Goal: Information Seeking & Learning: Learn about a topic

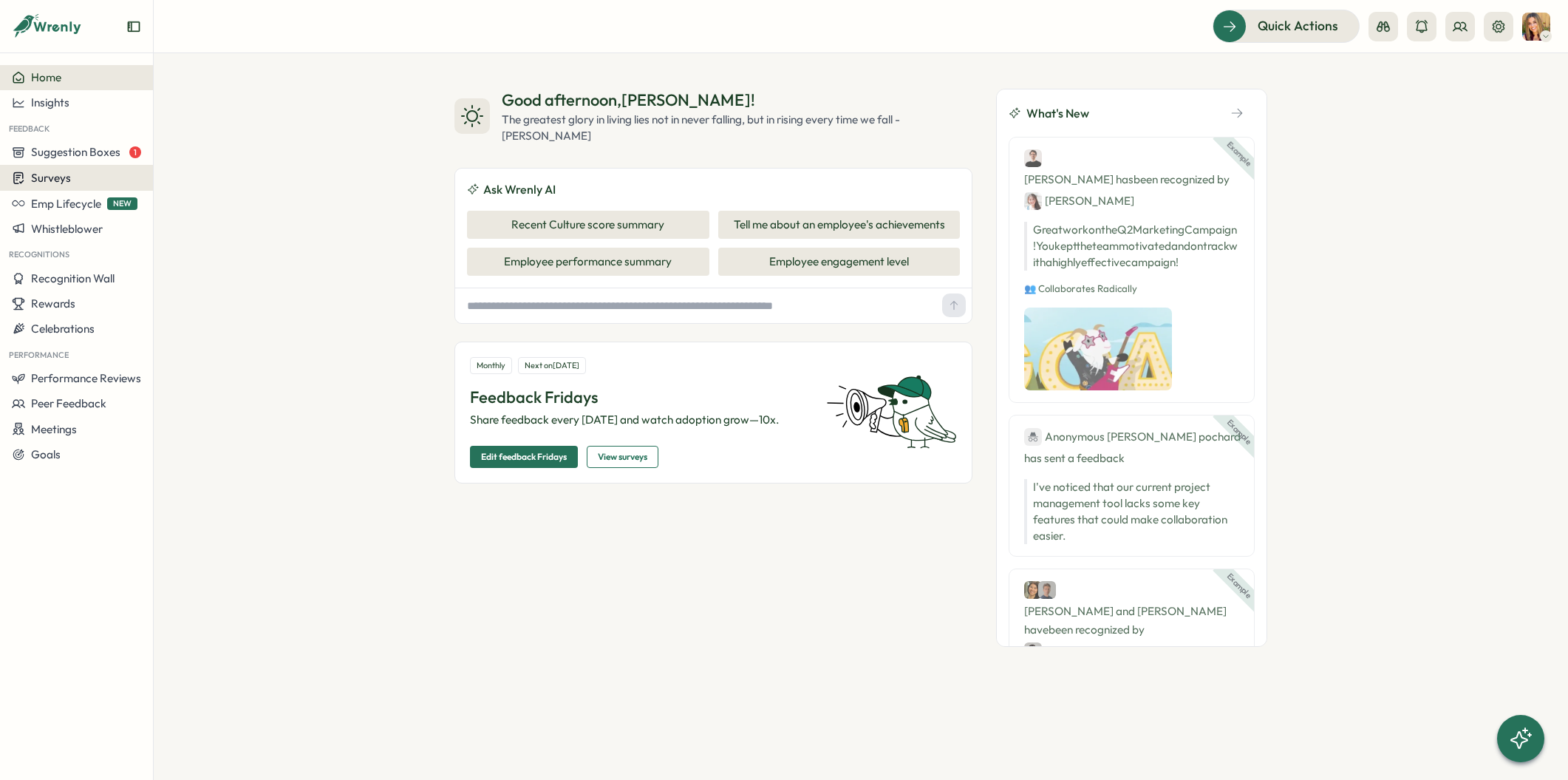
click at [53, 183] on span "Surveys" at bounding box center [50, 178] width 40 height 14
click at [197, 153] on div "Insights" at bounding box center [211, 150] width 110 height 16
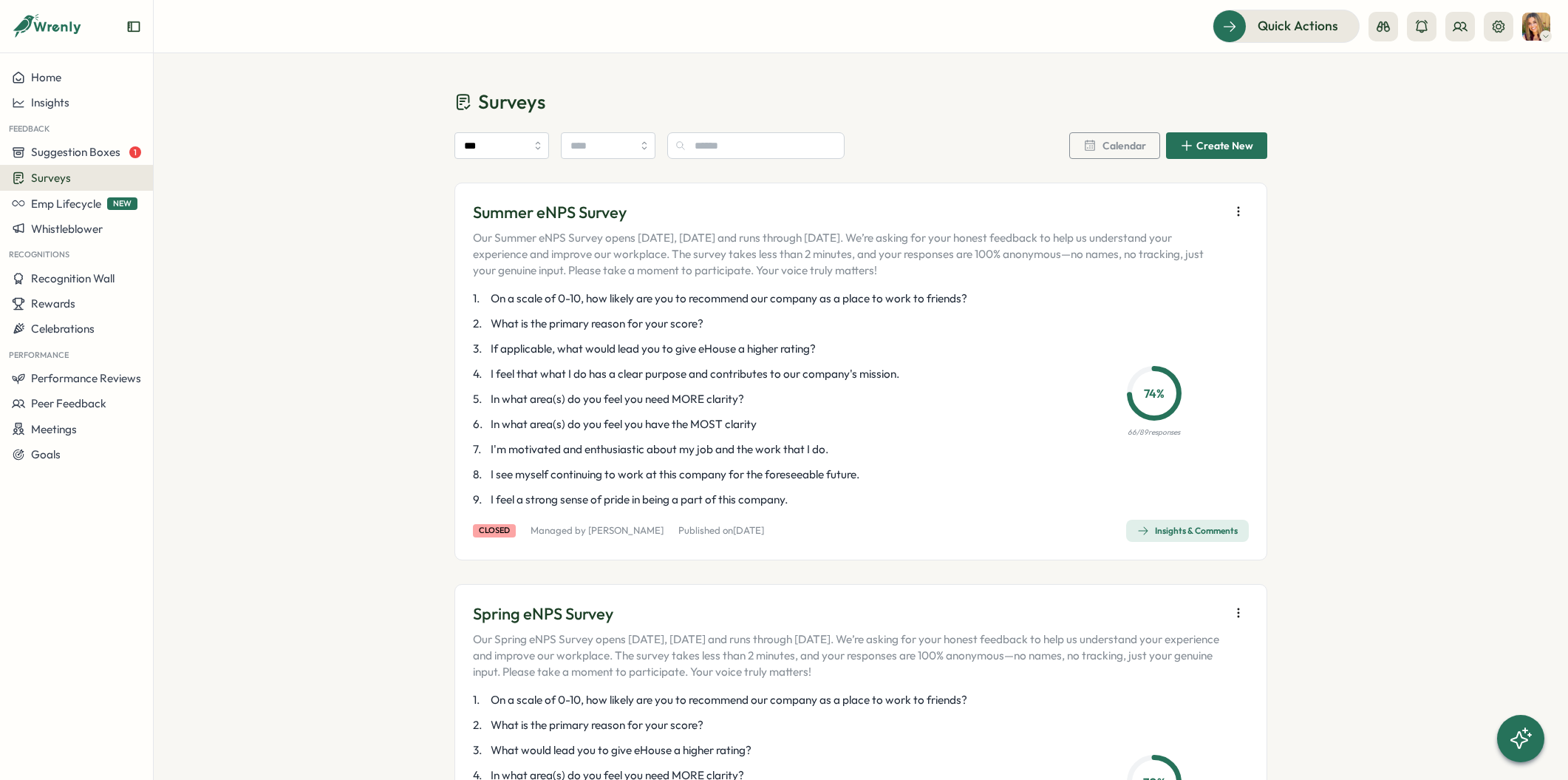
click at [1167, 529] on div "Insights & Comments" at bounding box center [1188, 531] width 101 height 11
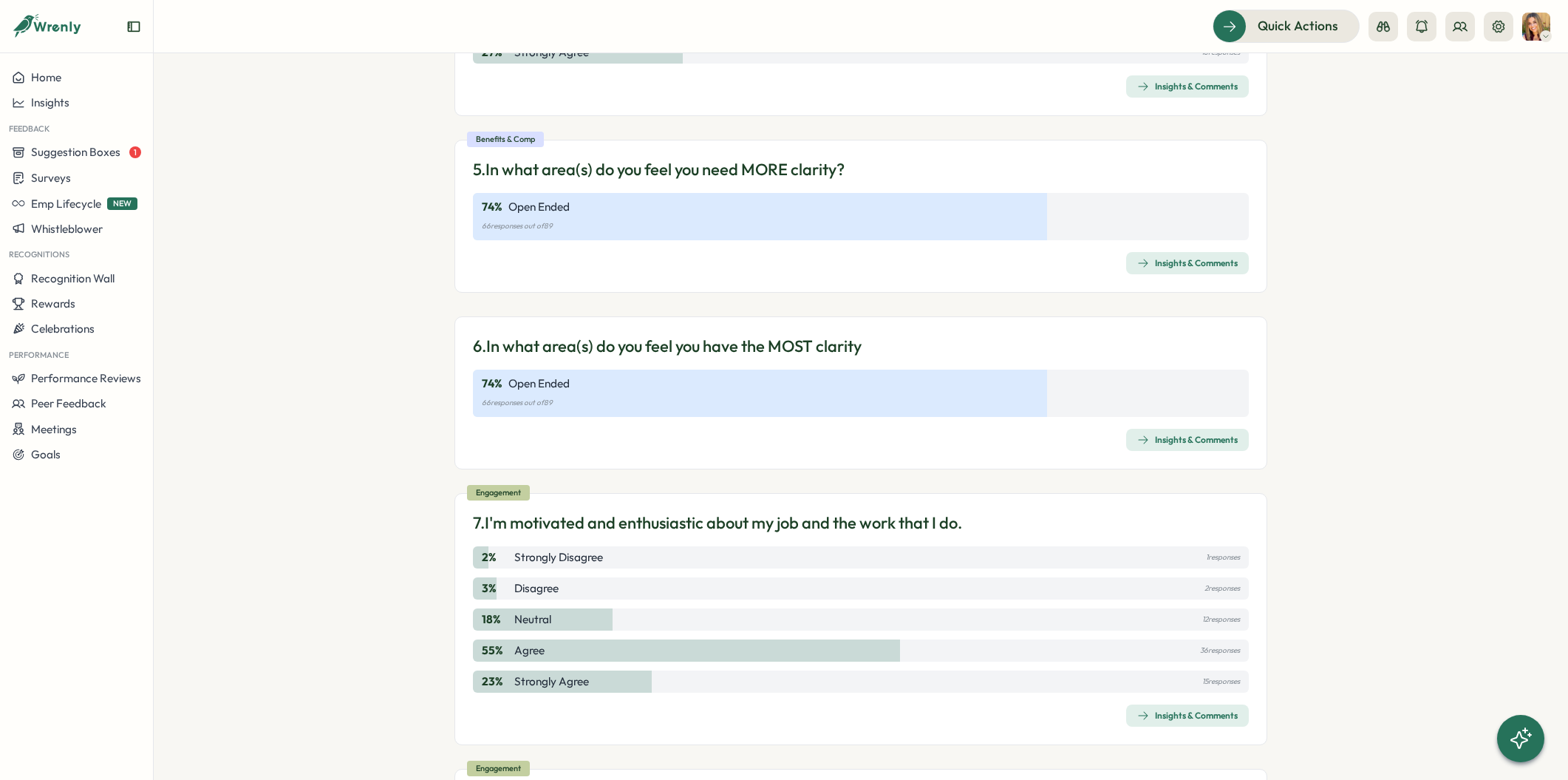
scroll to position [1331, 0]
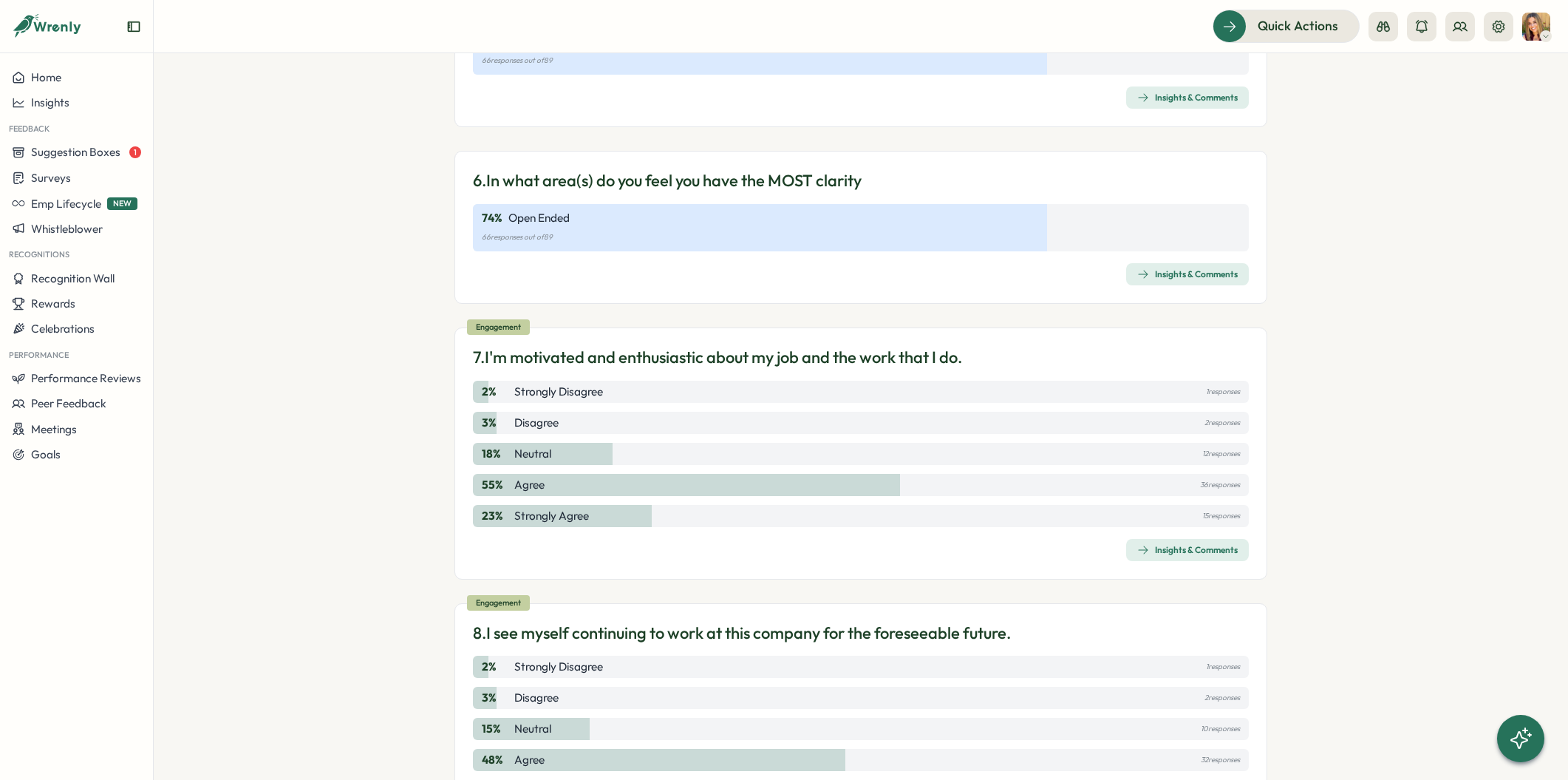
click at [1166, 550] on div "Insights & Comments" at bounding box center [1188, 549] width 101 height 11
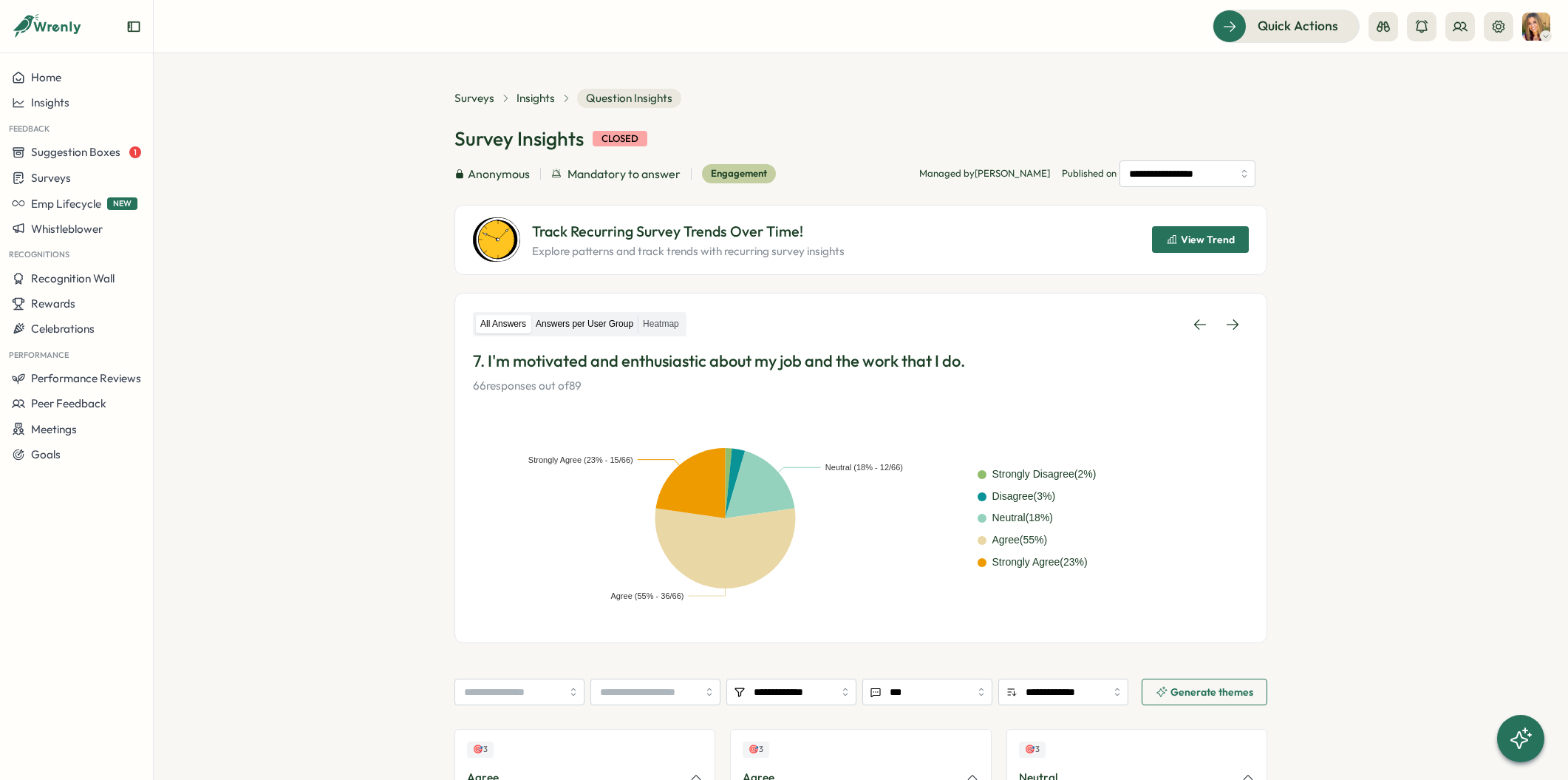
click at [598, 325] on label "Answers per User Group" at bounding box center [584, 324] width 106 height 19
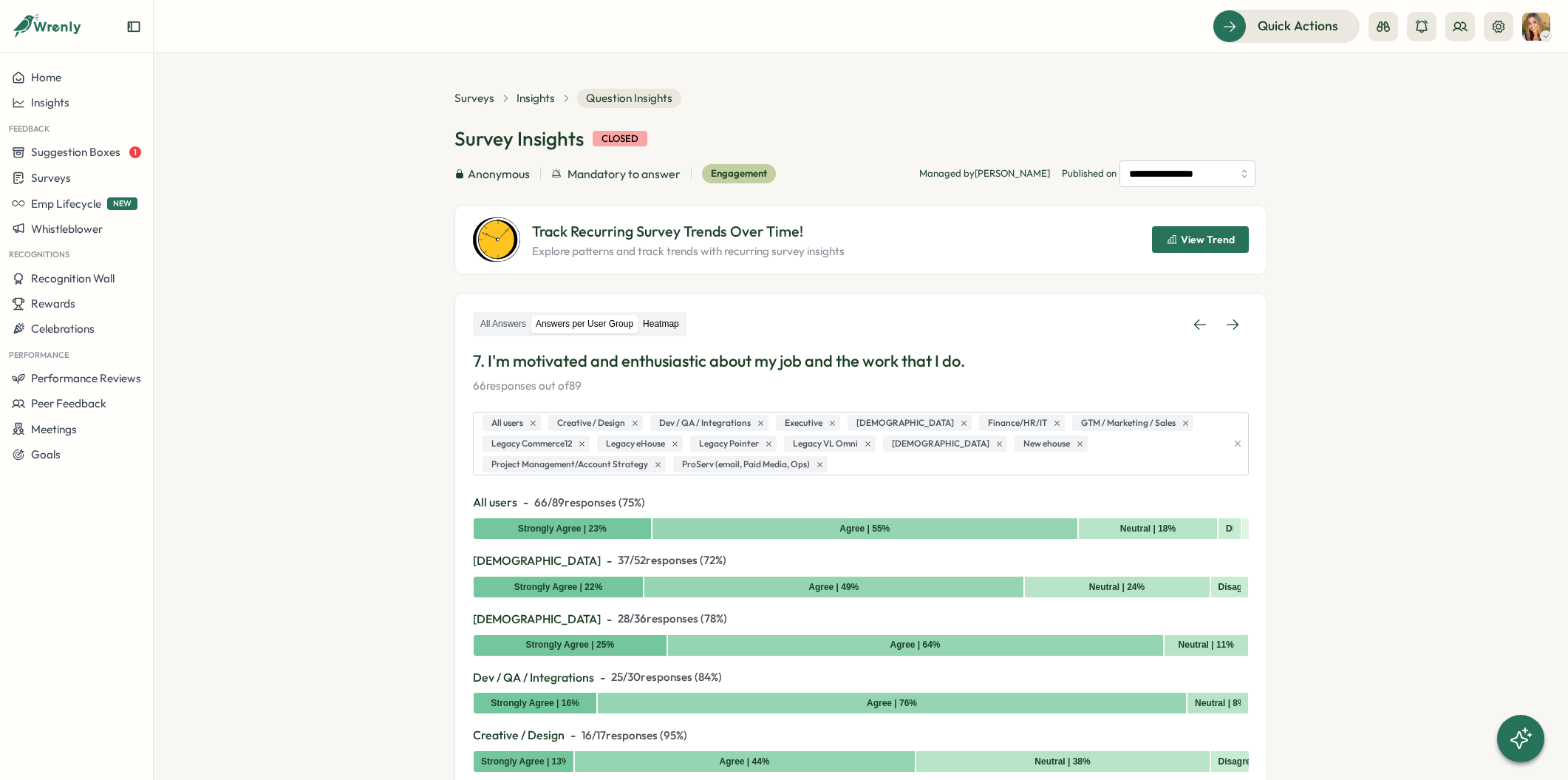
click at [674, 322] on label "Heatmap" at bounding box center [660, 324] width 45 height 19
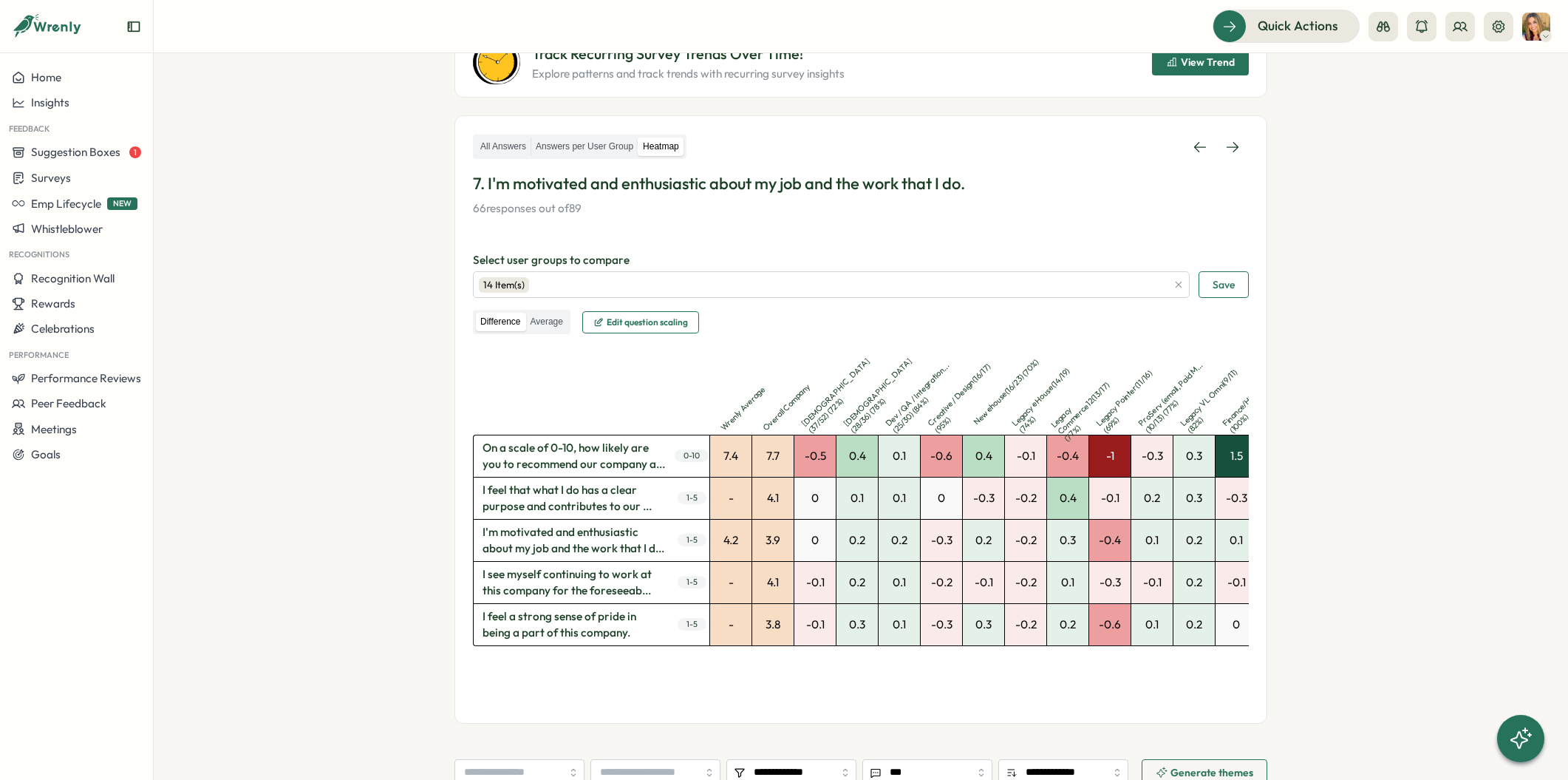
scroll to position [222, 0]
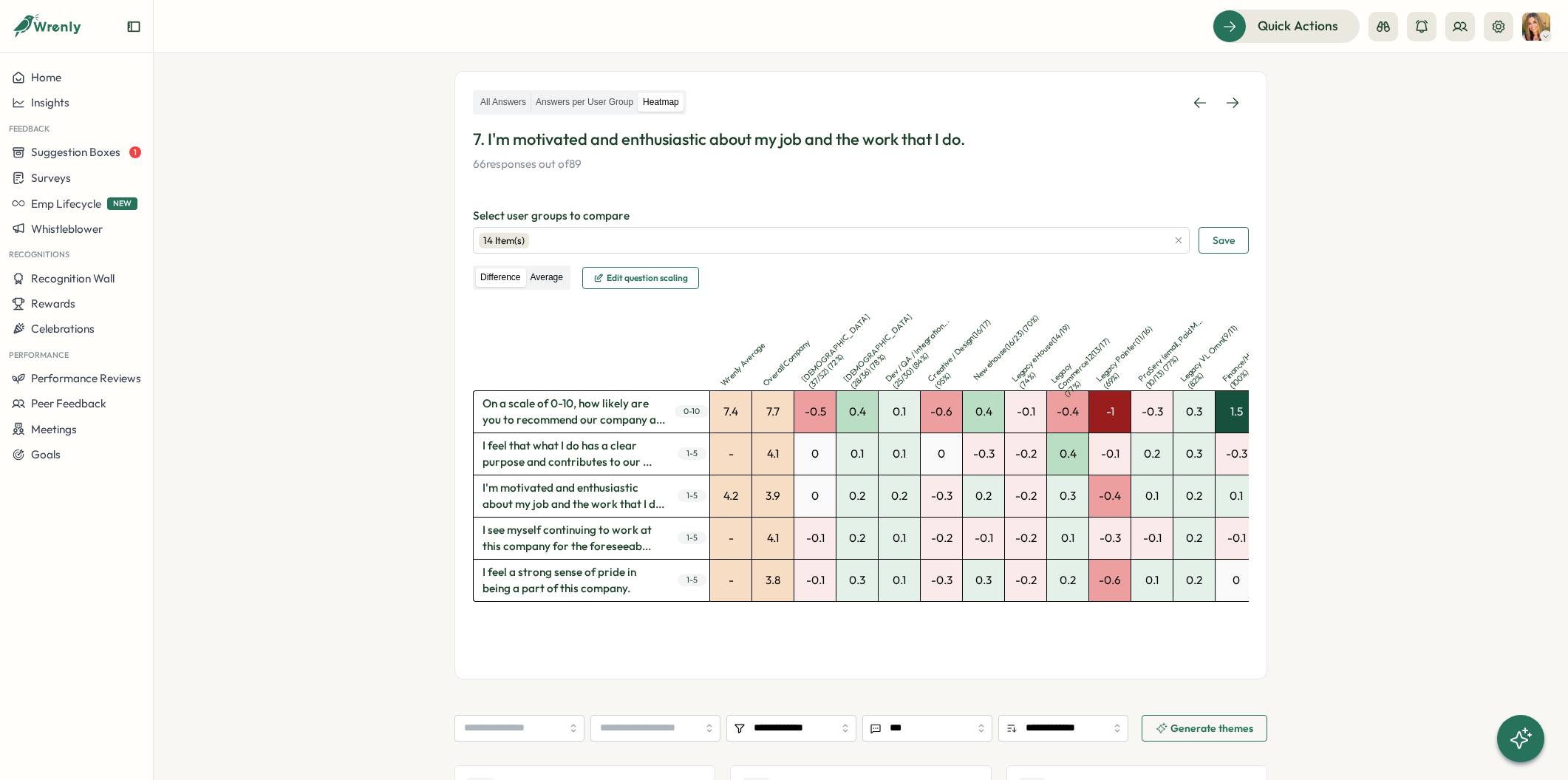
click at [540, 272] on label "Average" at bounding box center [545, 277] width 42 height 19
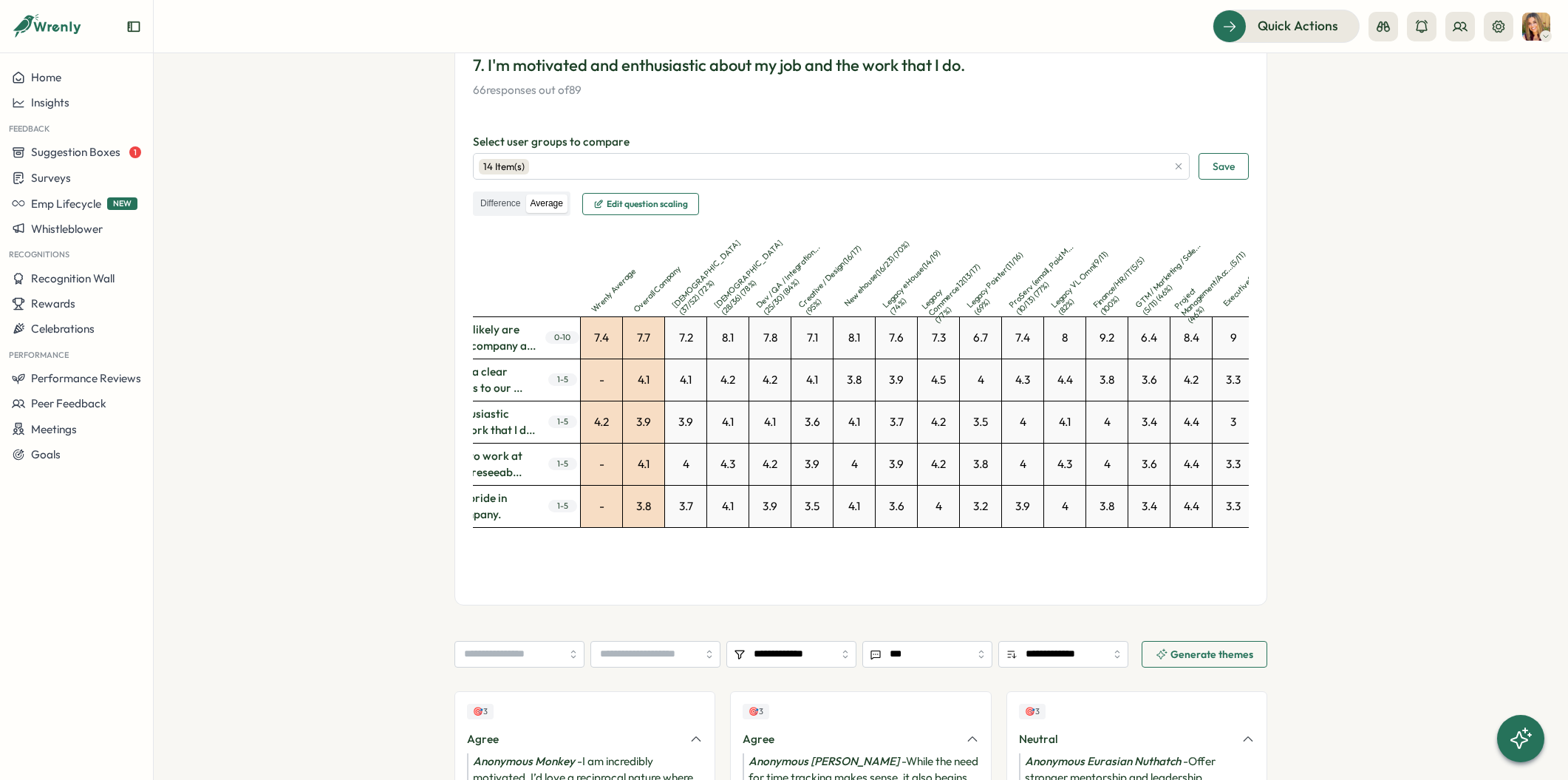
scroll to position [0, 0]
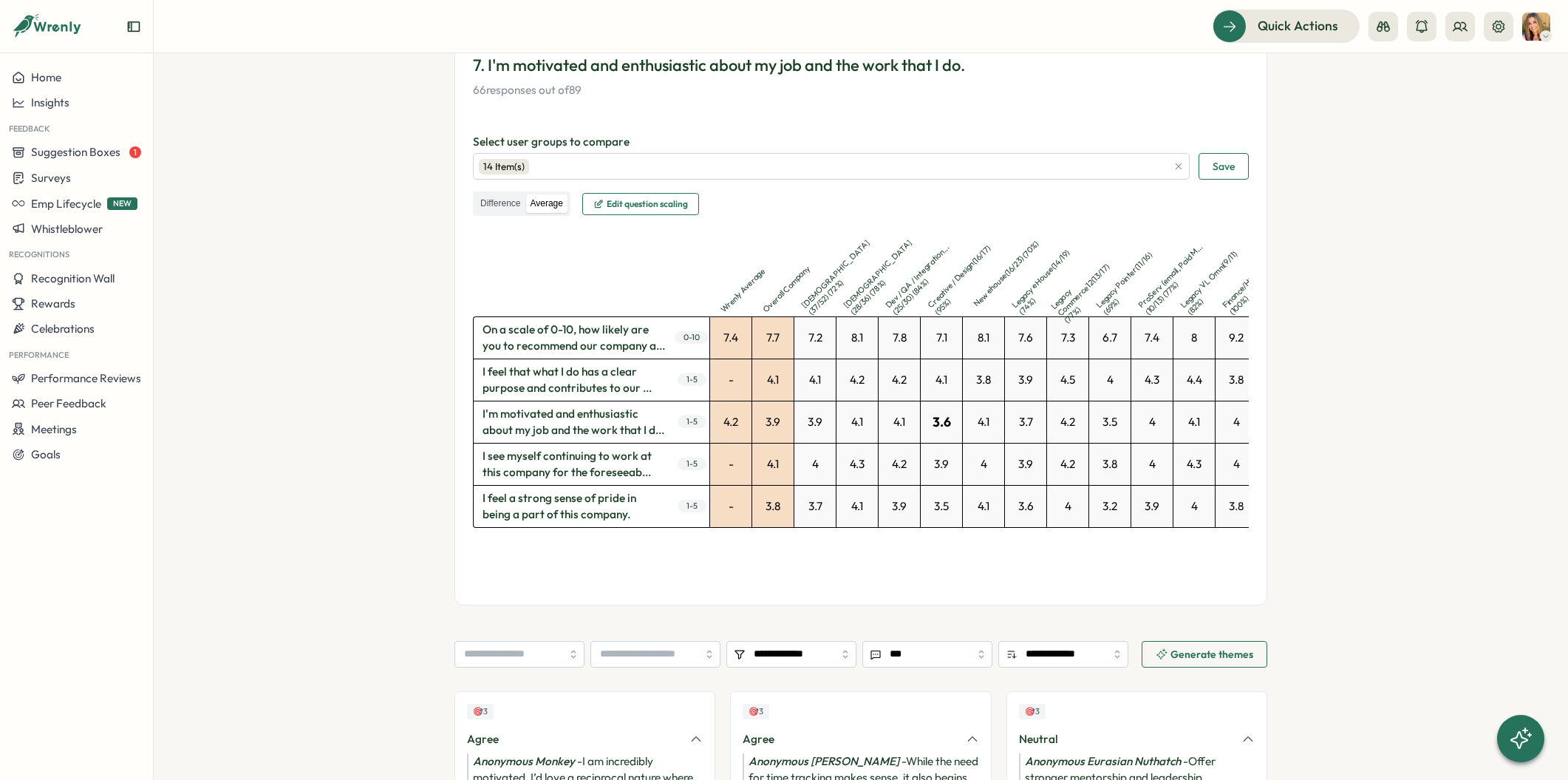
click at [939, 423] on div "3.6" at bounding box center [941, 422] width 42 height 42
